Goal: Transaction & Acquisition: Obtain resource

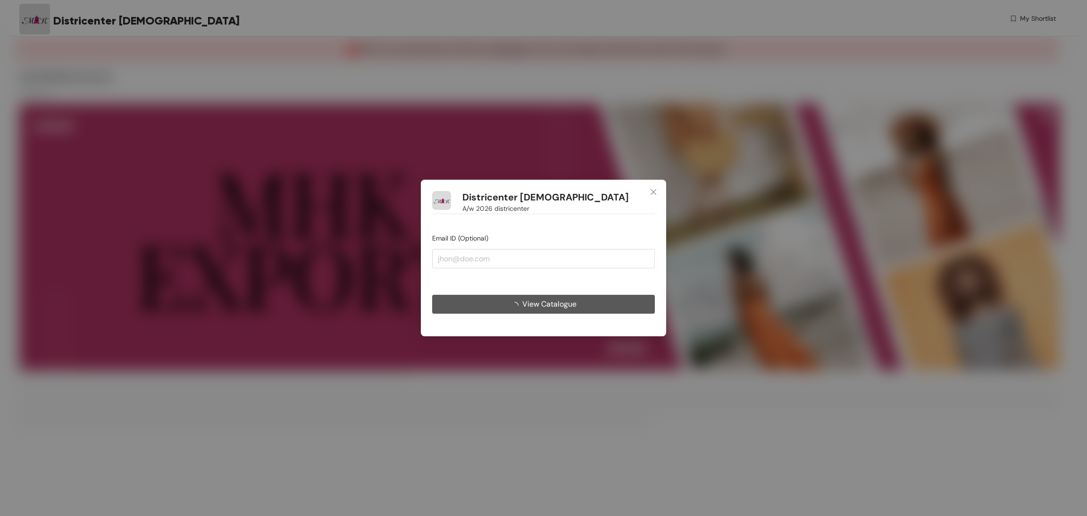
type input "[EMAIL_ADDRESS][DOMAIN_NAME]"
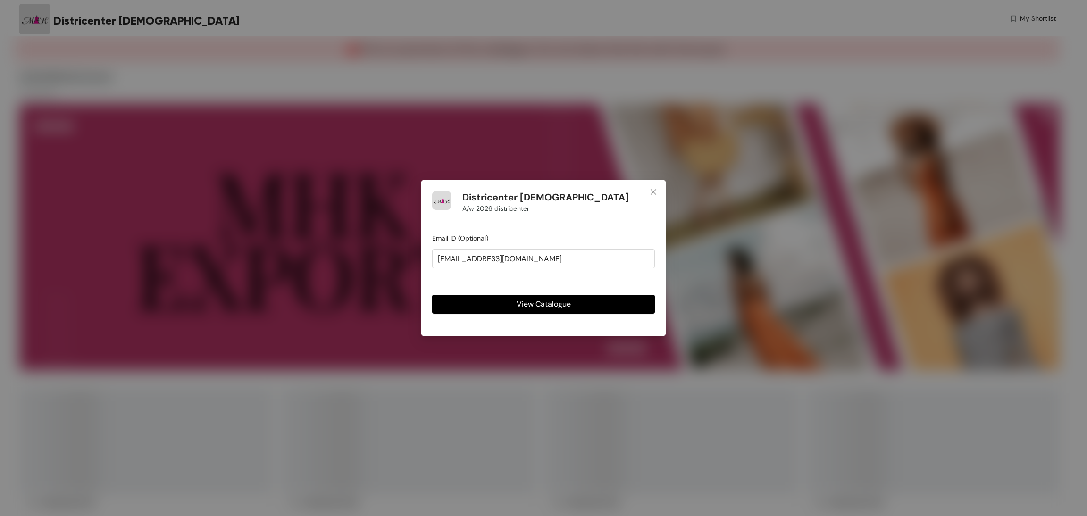
click at [520, 305] on span "View Catalogue" at bounding box center [544, 304] width 54 height 12
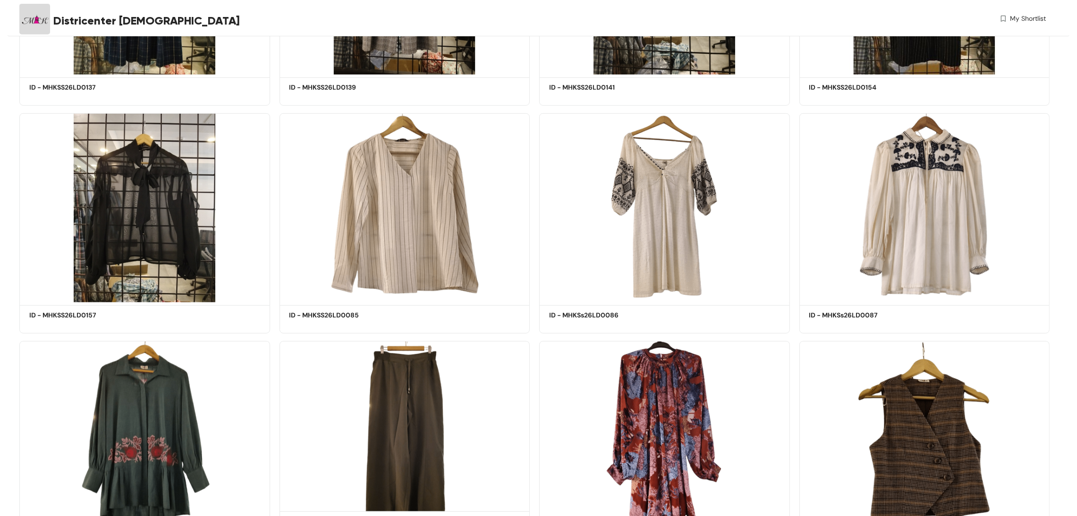
scroll to position [566, 0]
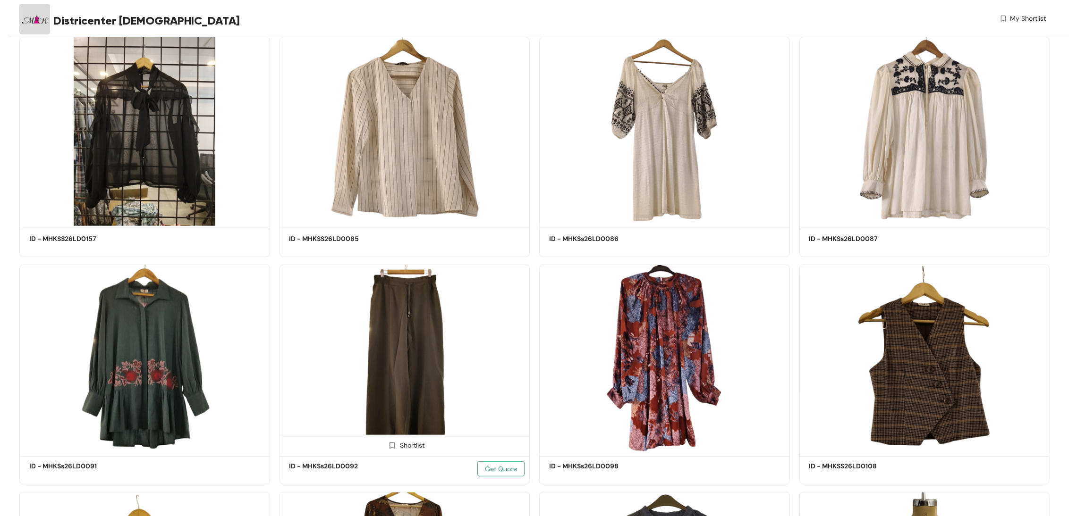
click at [500, 471] on span "Get Quote" at bounding box center [501, 469] width 32 height 10
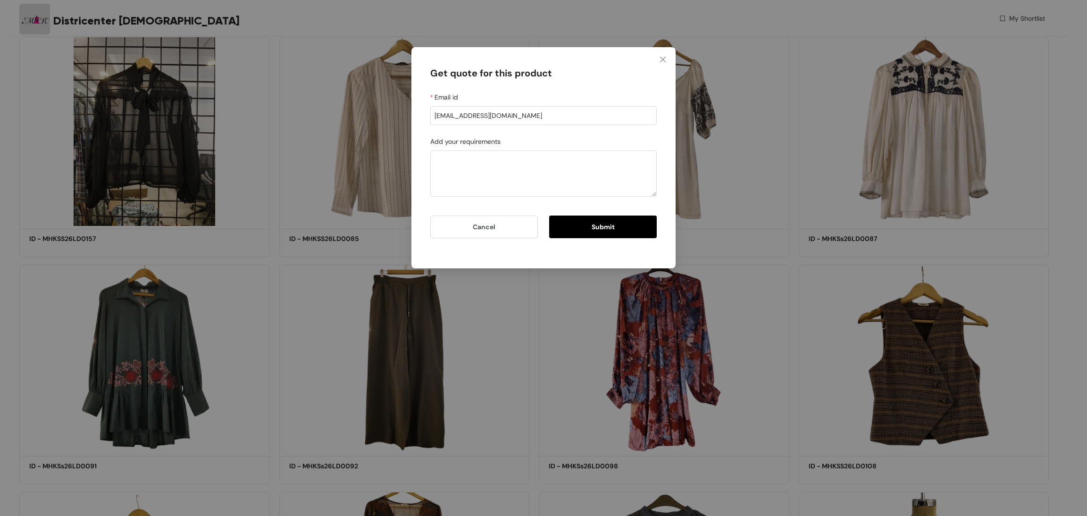
click at [409, 439] on div "Get quote for this product Email id [EMAIL_ADDRESS][DOMAIN_NAME] Add your requi…" at bounding box center [543, 258] width 1087 height 516
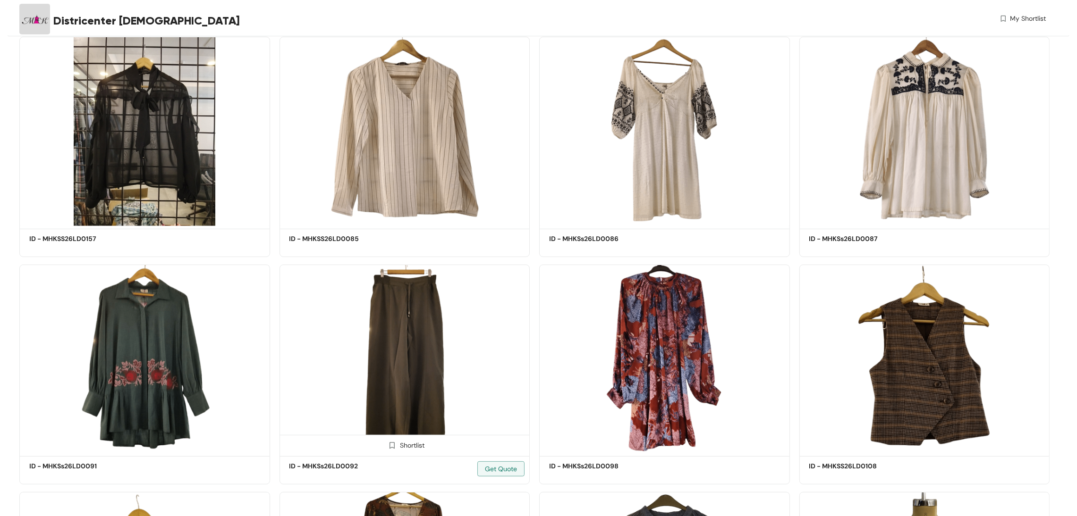
click at [349, 446] on div "Shortlist" at bounding box center [405, 444] width 250 height 19
click at [387, 335] on img at bounding box center [404, 359] width 251 height 189
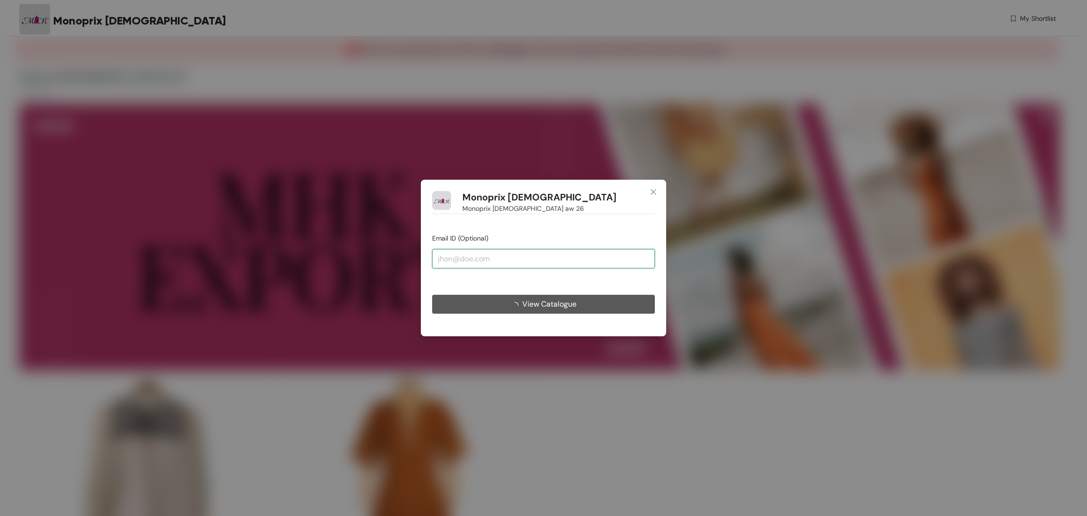
drag, startPoint x: 0, startPoint y: 0, endPoint x: 497, endPoint y: 260, distance: 560.5
click at [497, 260] on input "email" at bounding box center [543, 258] width 223 height 19
type input "[EMAIL_ADDRESS][DOMAIN_NAME]"
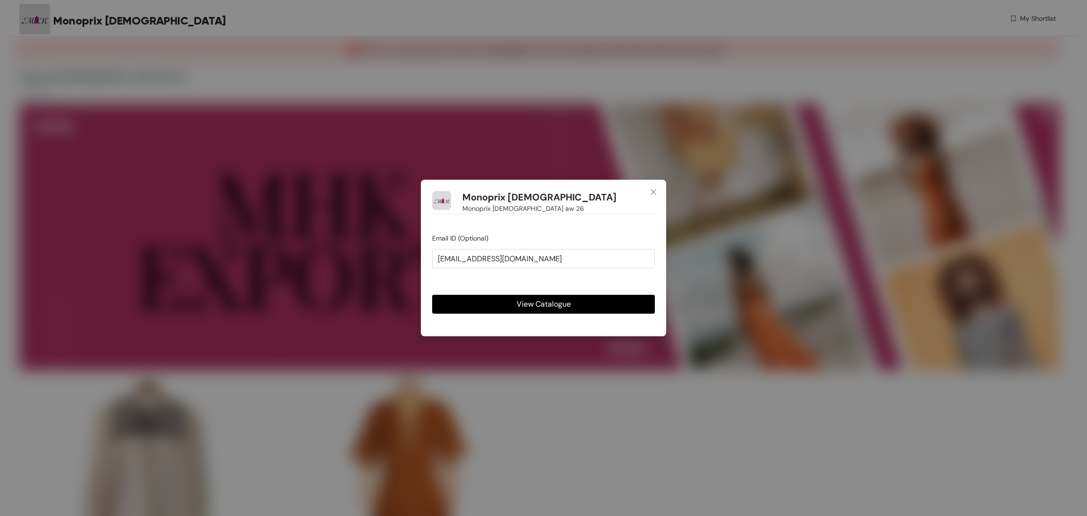
click at [510, 302] on button "View Catalogue" at bounding box center [543, 304] width 223 height 19
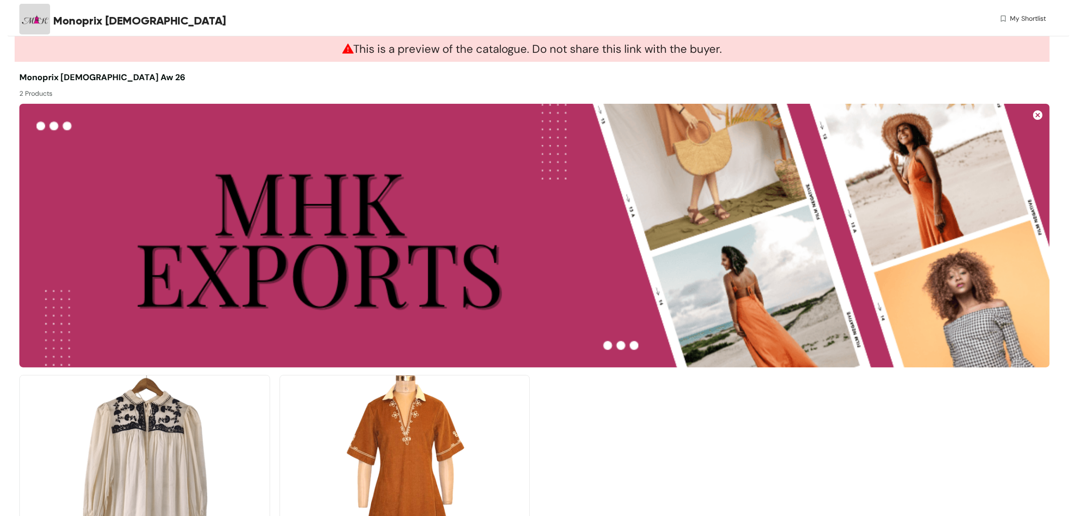
scroll to position [110, 0]
